Goal: Task Accomplishment & Management: Manage account settings

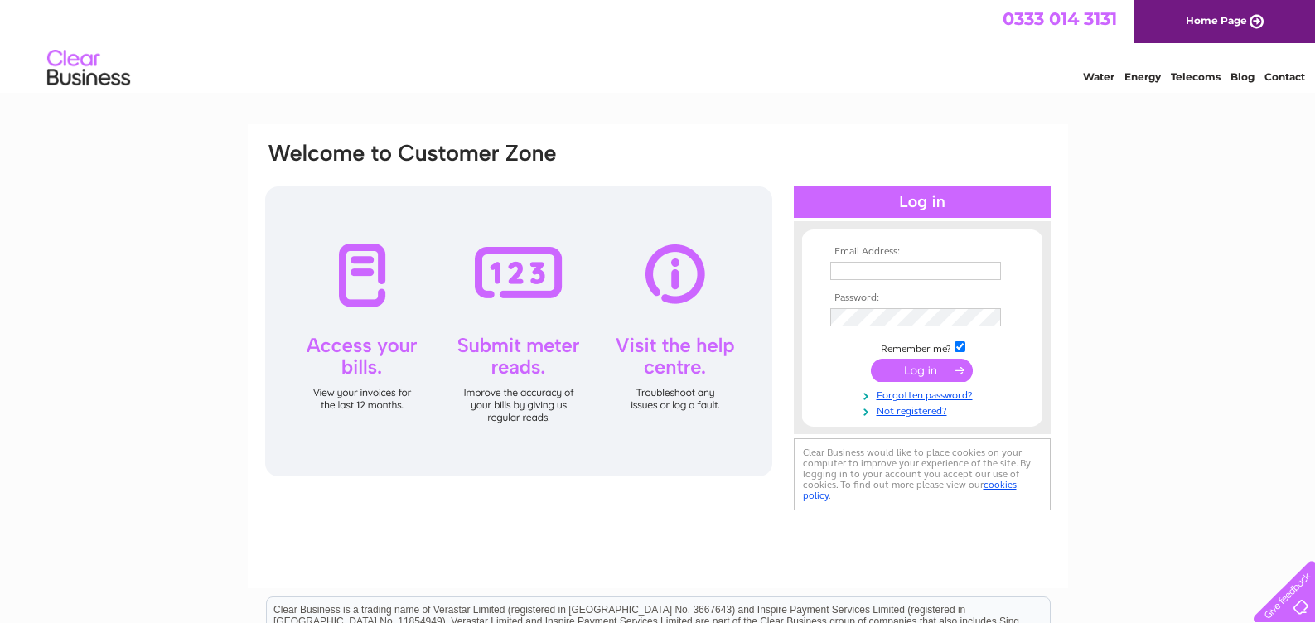
type input "rgauld@btinternet.com"
click at [923, 370] on input "submit" at bounding box center [922, 370] width 102 height 23
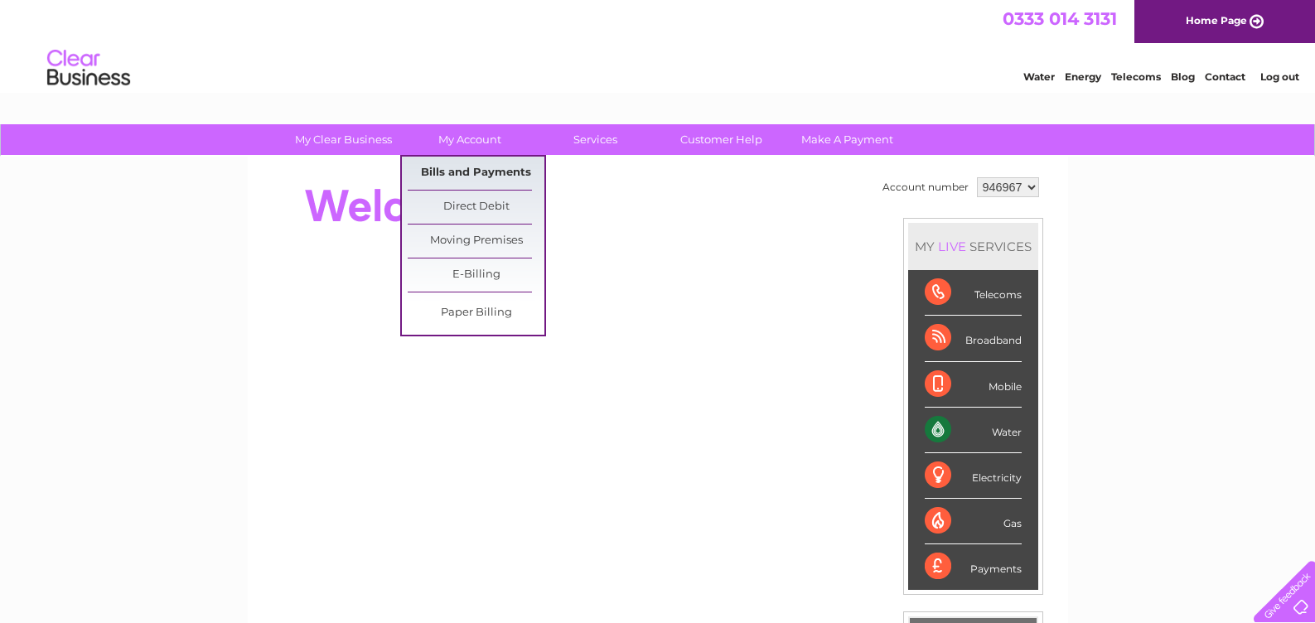
click at [472, 171] on link "Bills and Payments" at bounding box center [476, 173] width 137 height 33
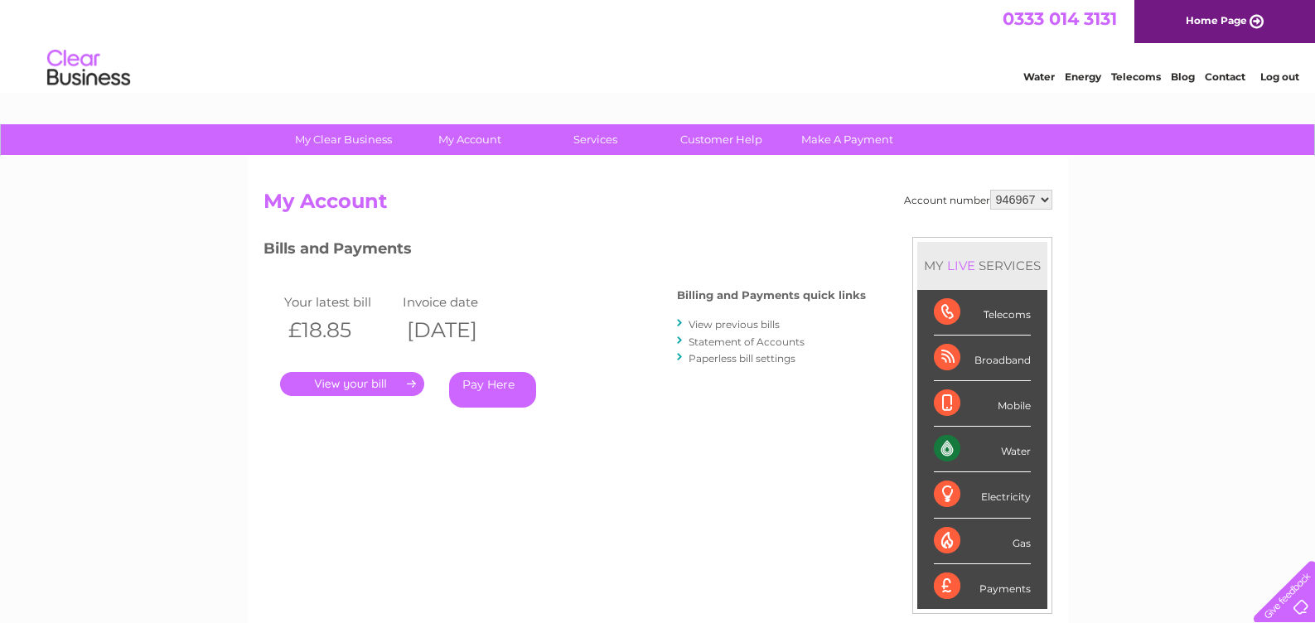
click at [349, 386] on link "." at bounding box center [352, 384] width 144 height 24
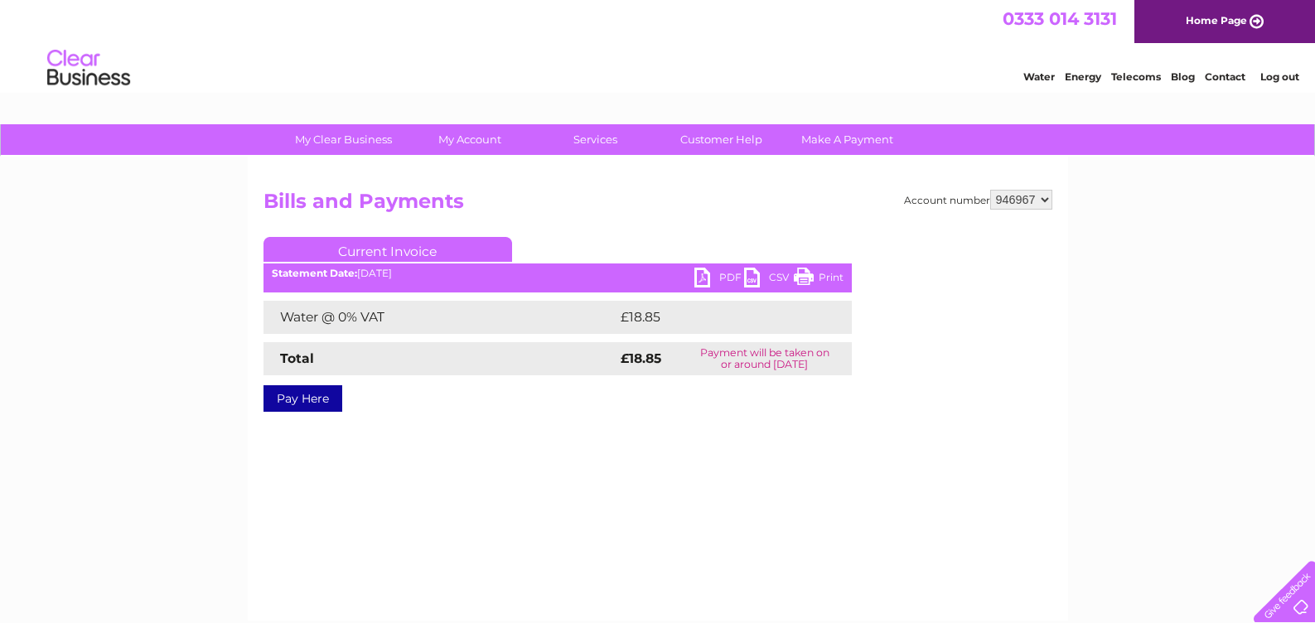
click at [699, 274] on link "PDF" at bounding box center [719, 280] width 50 height 24
click at [1287, 75] on link "Log out" at bounding box center [1279, 76] width 39 height 12
